Goal: Information Seeking & Learning: Learn about a topic

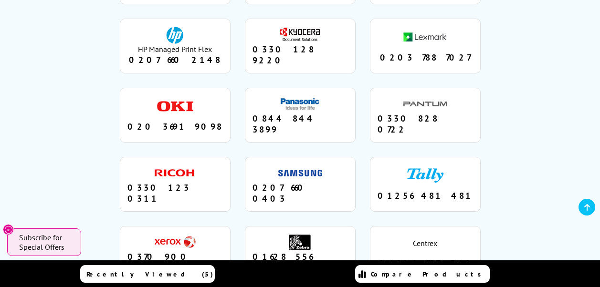
scroll to position [1148, 0]
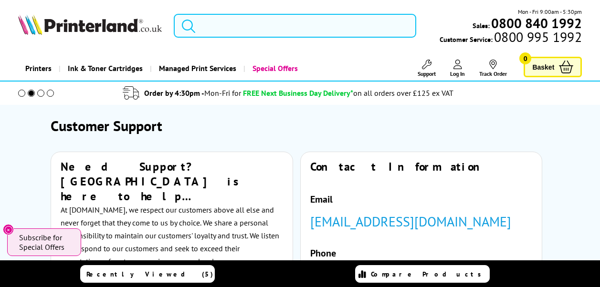
click at [244, 30] on input "search" at bounding box center [295, 26] width 242 height 24
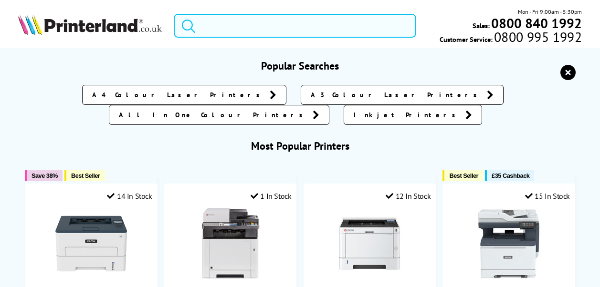
click at [226, 28] on input "search" at bounding box center [295, 26] width 242 height 24
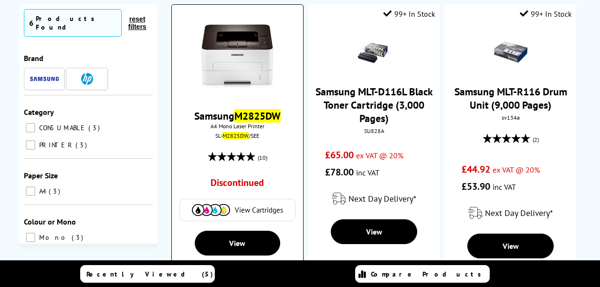
scroll to position [168, 0]
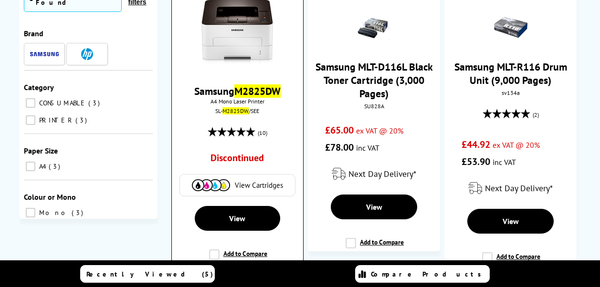
type input "m2825dw"
click at [212, 181] on img at bounding box center [211, 185] width 38 height 12
